Goal: Task Accomplishment & Management: Manage account settings

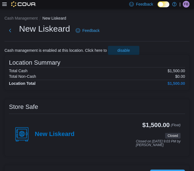
scroll to position [1, 0]
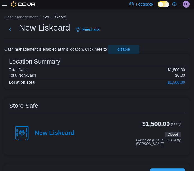
click at [188, 5] on span "FB" at bounding box center [186, 4] width 4 height 7
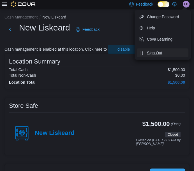
click at [149, 55] on span "Sign Out" at bounding box center [154, 53] width 15 height 6
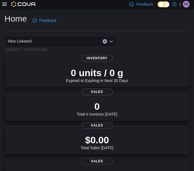
click at [186, 2] on span "FB" at bounding box center [186, 4] width 4 height 7
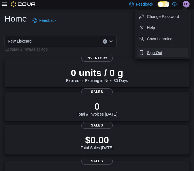
click at [154, 54] on span "Sign Out" at bounding box center [154, 53] width 15 height 6
